Goal: Transaction & Acquisition: Purchase product/service

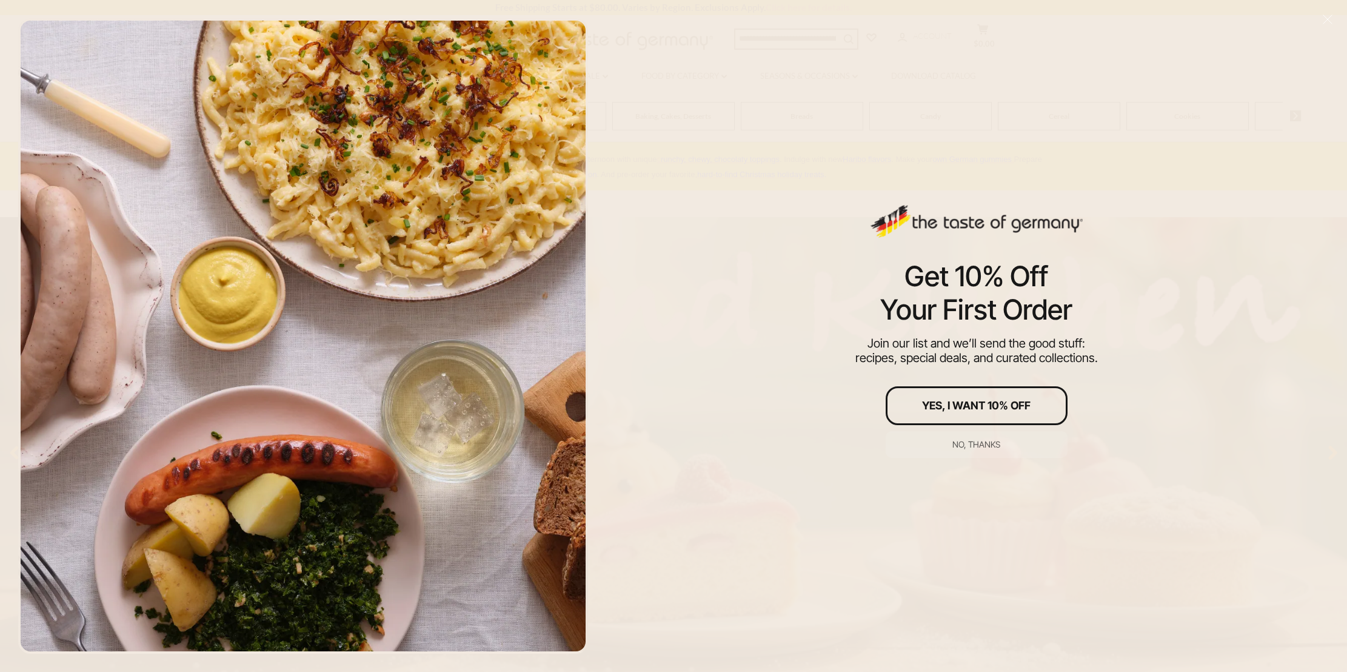
click at [979, 450] on button "No, thanks" at bounding box center [977, 444] width 182 height 27
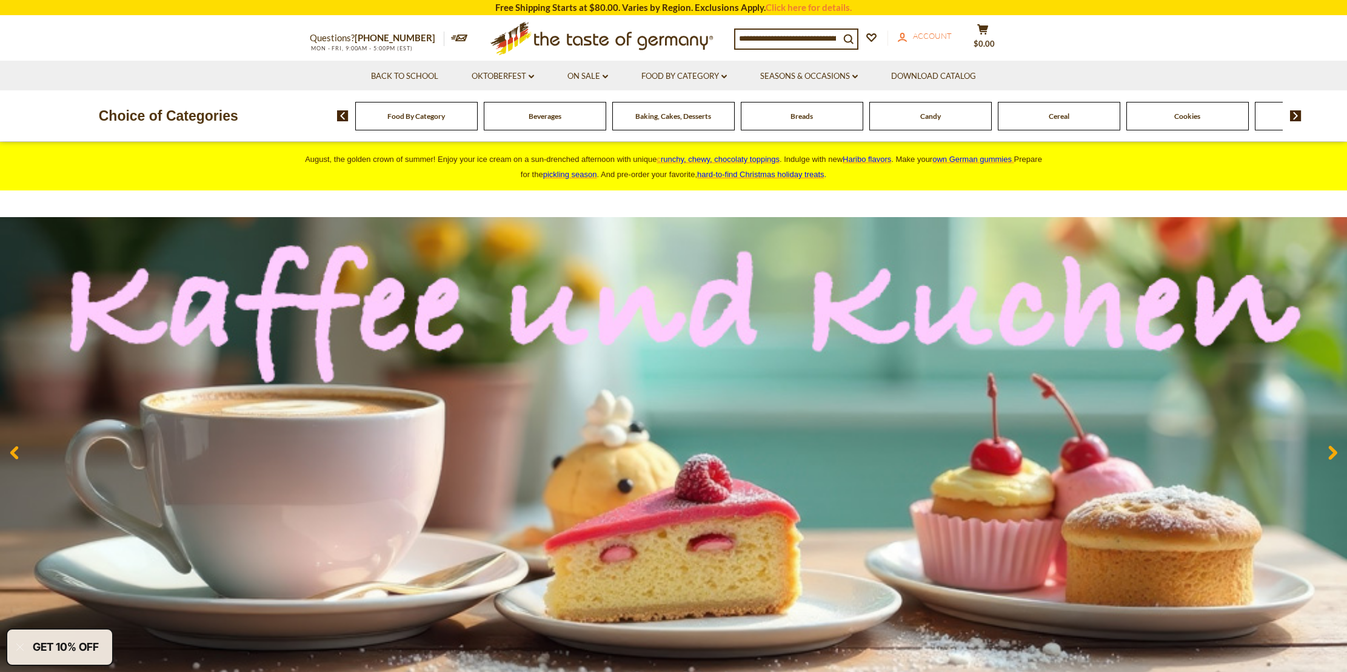
click at [952, 41] on span "Account" at bounding box center [932, 36] width 39 height 10
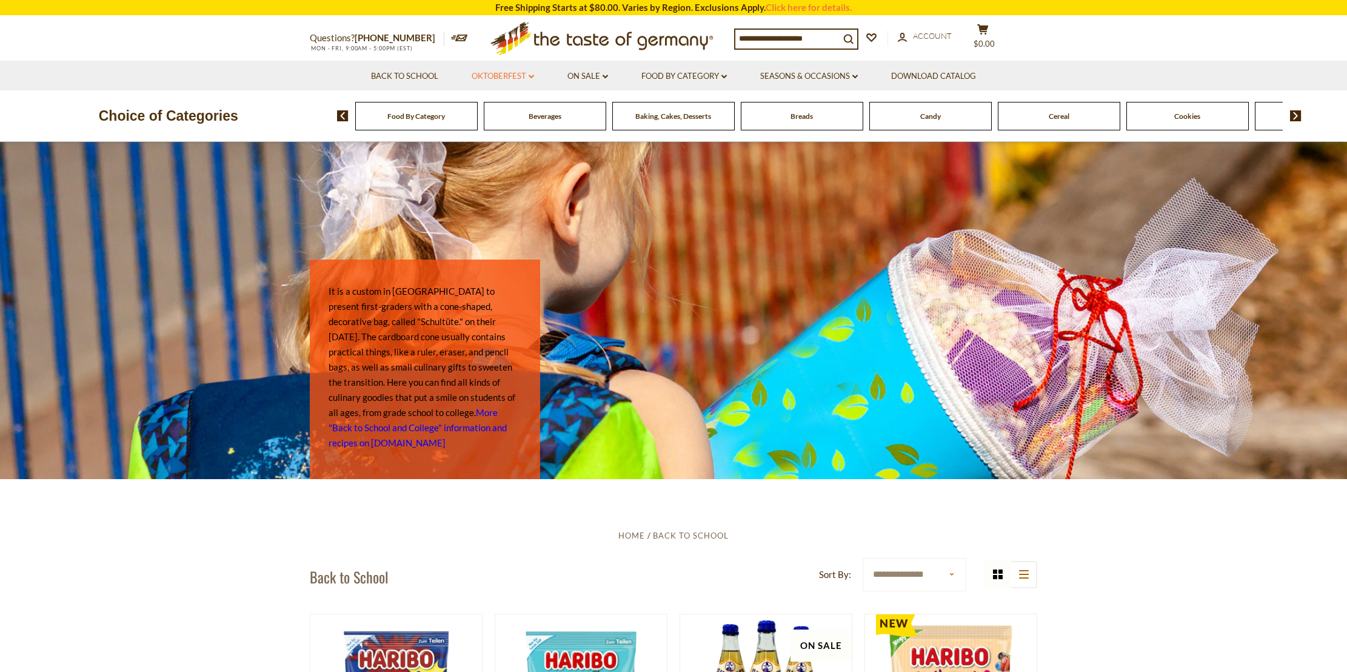
click at [492, 78] on link "Oktoberfest dropdown_arrow" at bounding box center [503, 76] width 62 height 13
click at [485, 107] on link "All Oktoberfest" at bounding box center [496, 107] width 62 height 11
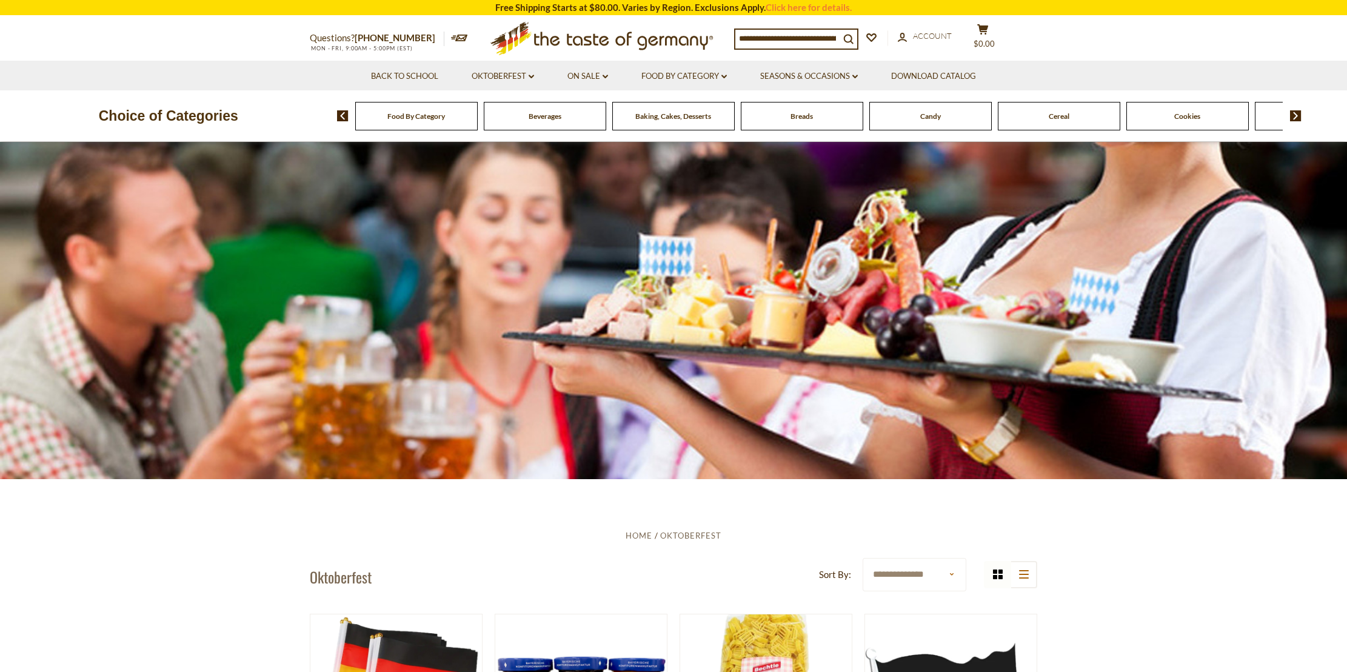
click at [799, 38] on input at bounding box center [788, 38] width 104 height 17
type input "*"
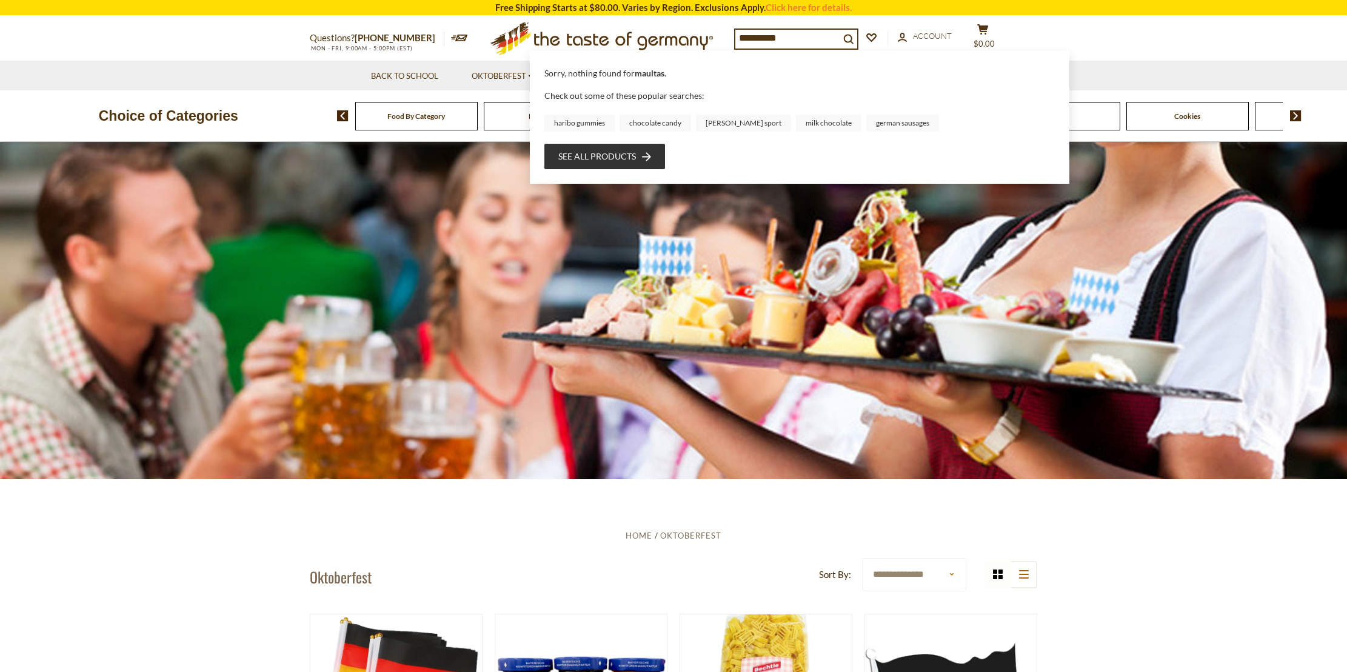
type input "**********"
